Goal: Find specific page/section: Find specific page/section

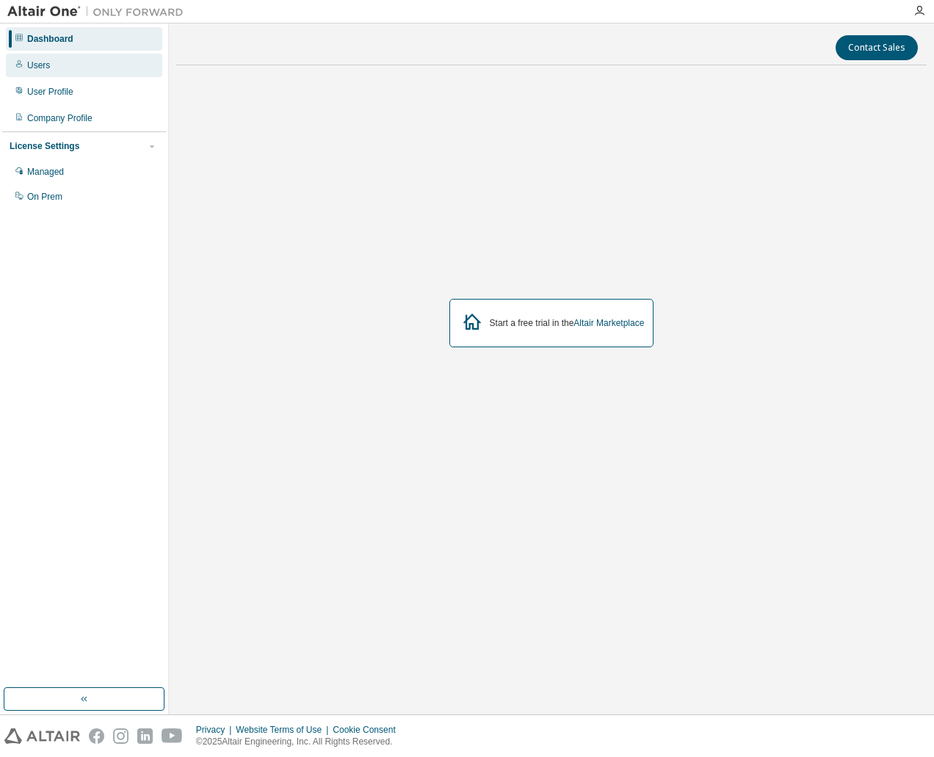
click at [100, 59] on div "Users" at bounding box center [84, 65] width 156 height 23
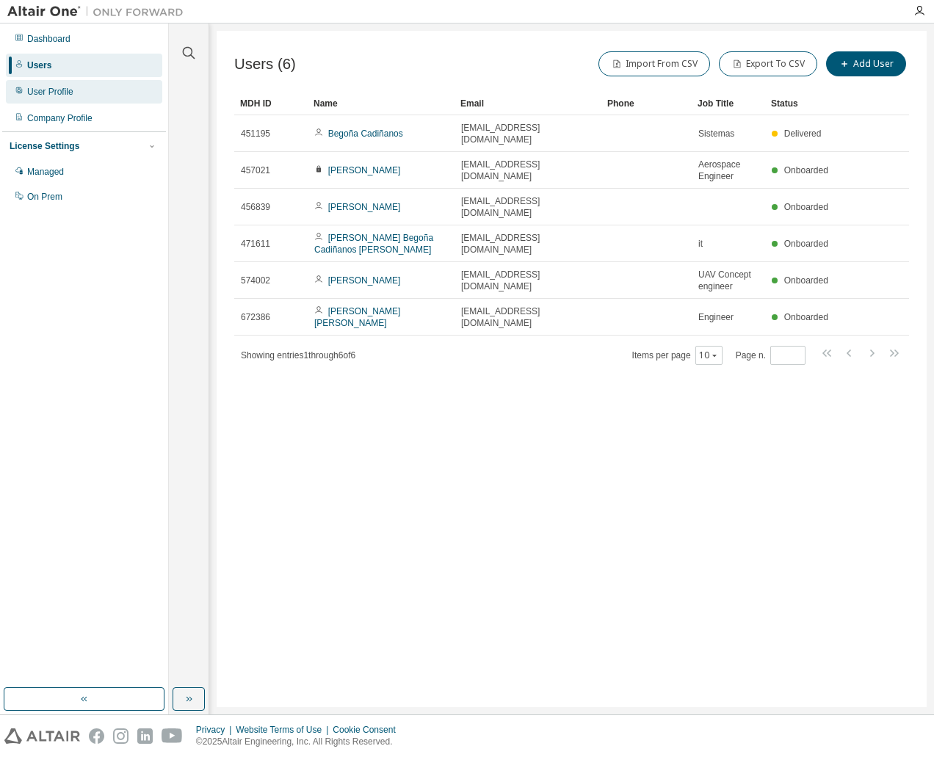
click at [76, 93] on div "User Profile" at bounding box center [84, 91] width 156 height 23
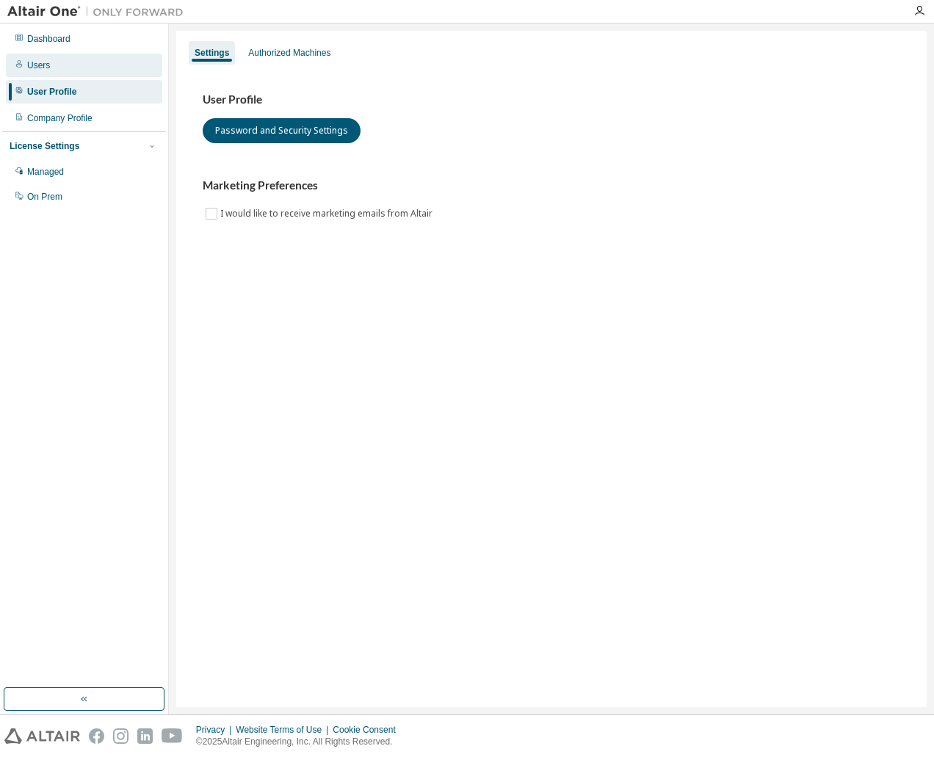
click at [101, 57] on div "Users" at bounding box center [84, 65] width 156 height 23
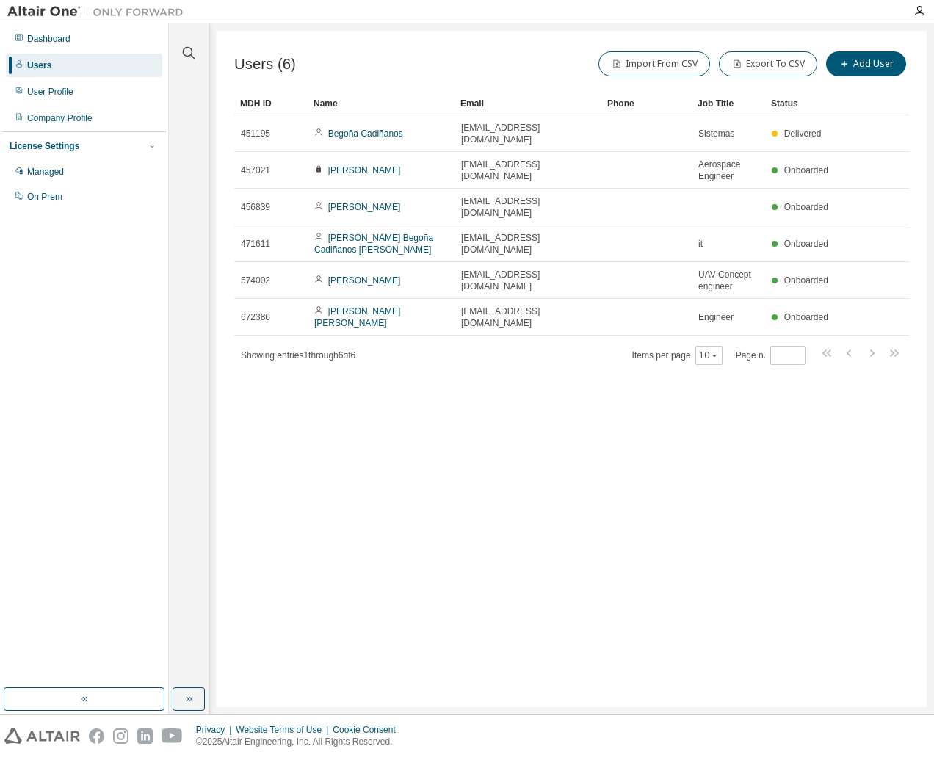
drag, startPoint x: 654, startPoint y: 484, endPoint x: 654, endPoint y: 450, distance: 34.5
click at [654, 484] on div "Users (6) Import From CSV Export To CSV Add User Clear Load Save Save As Field …" at bounding box center [572, 369] width 710 height 676
click at [358, 570] on div "Users (6) Import From CSV Export To CSV Add User Clear Load Save Save As Field …" at bounding box center [572, 369] width 710 height 676
